Goal: Find specific page/section: Find specific page/section

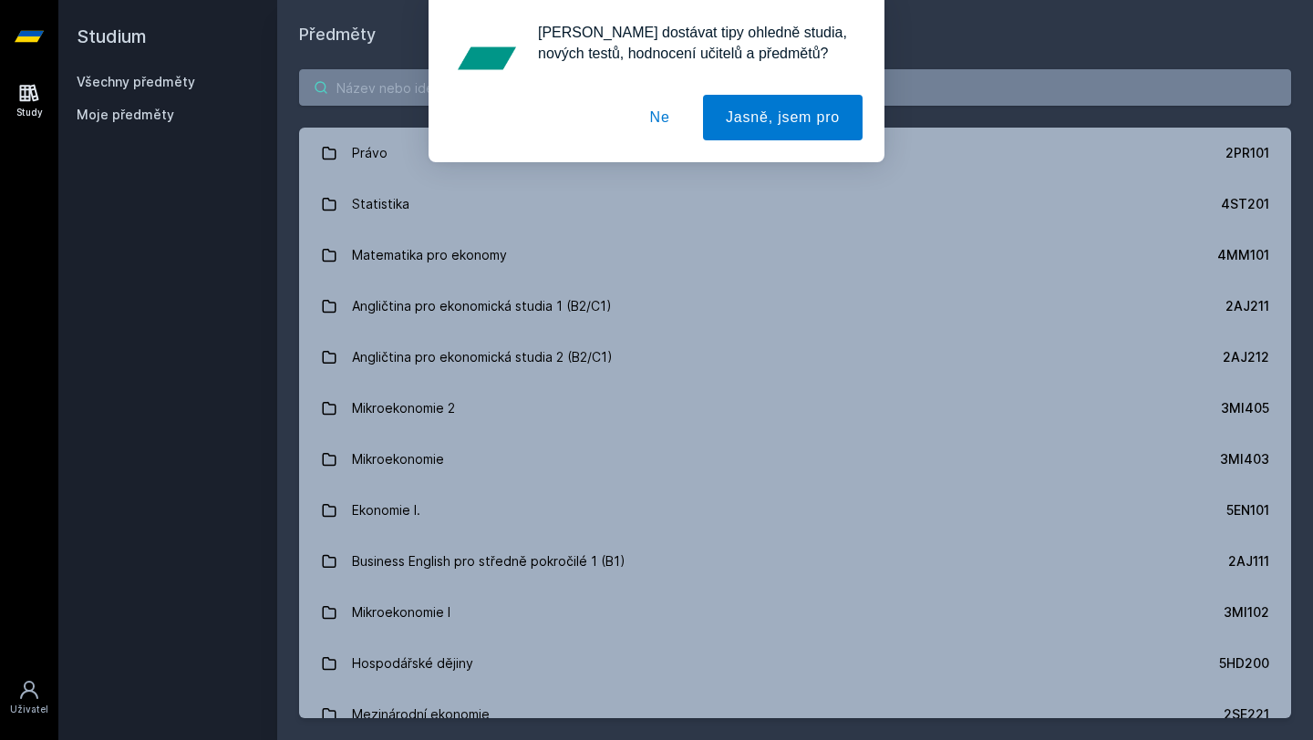
click at [542, 100] on div "[PERSON_NAME] dostávat tipy ohledně studia, nových testů, hodnocení učitelů a p…" at bounding box center [656, 81] width 1313 height 162
click at [644, 118] on button "Ne" at bounding box center [660, 118] width 66 height 46
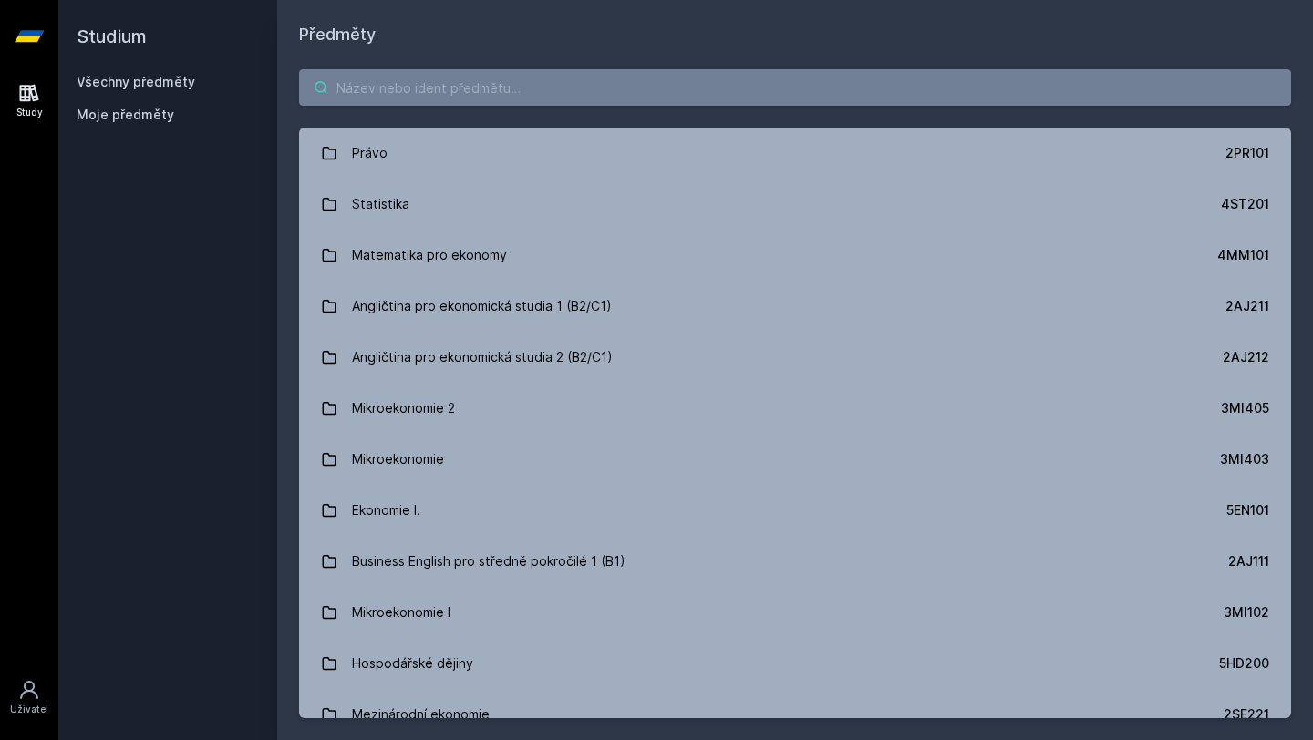
click at [527, 79] on input "search" at bounding box center [795, 87] width 992 height 36
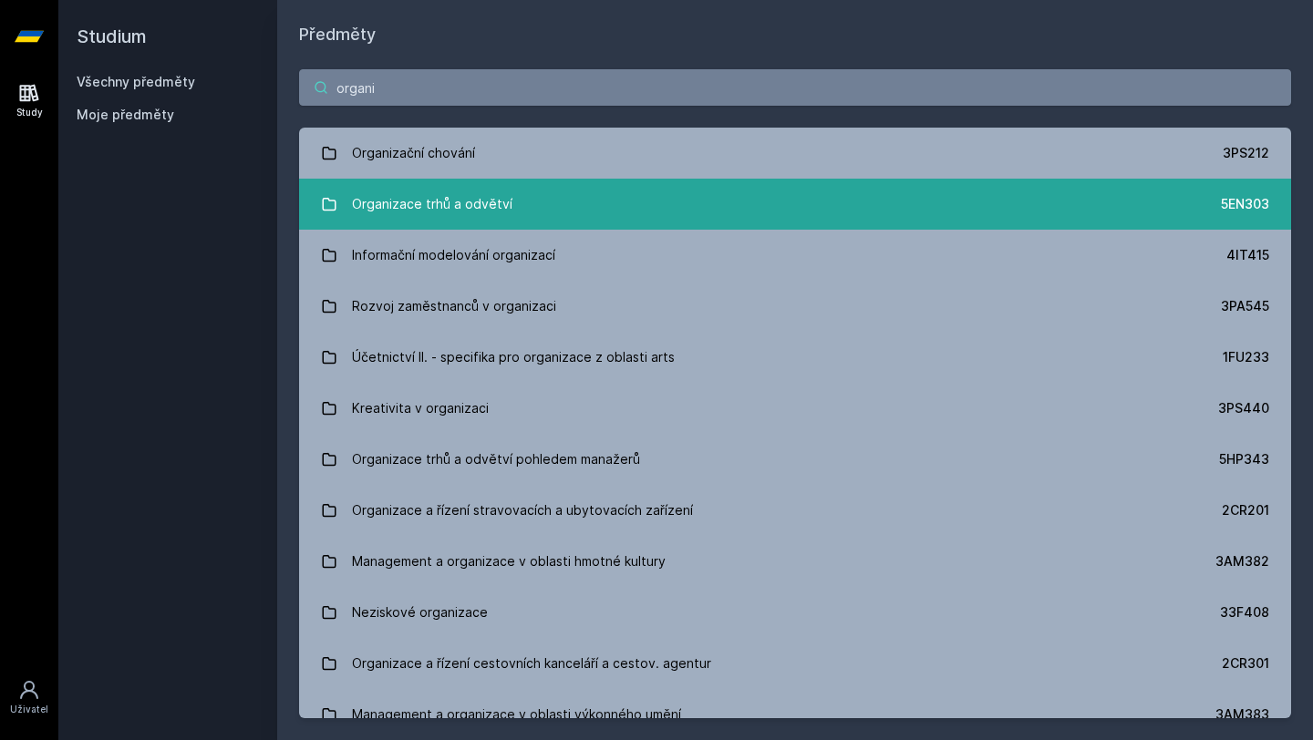
type input "organi"
click at [617, 217] on link "Organizace trhů a odvětví 5EN303" at bounding box center [795, 204] width 992 height 51
